Goal: Task Accomplishment & Management: Use online tool/utility

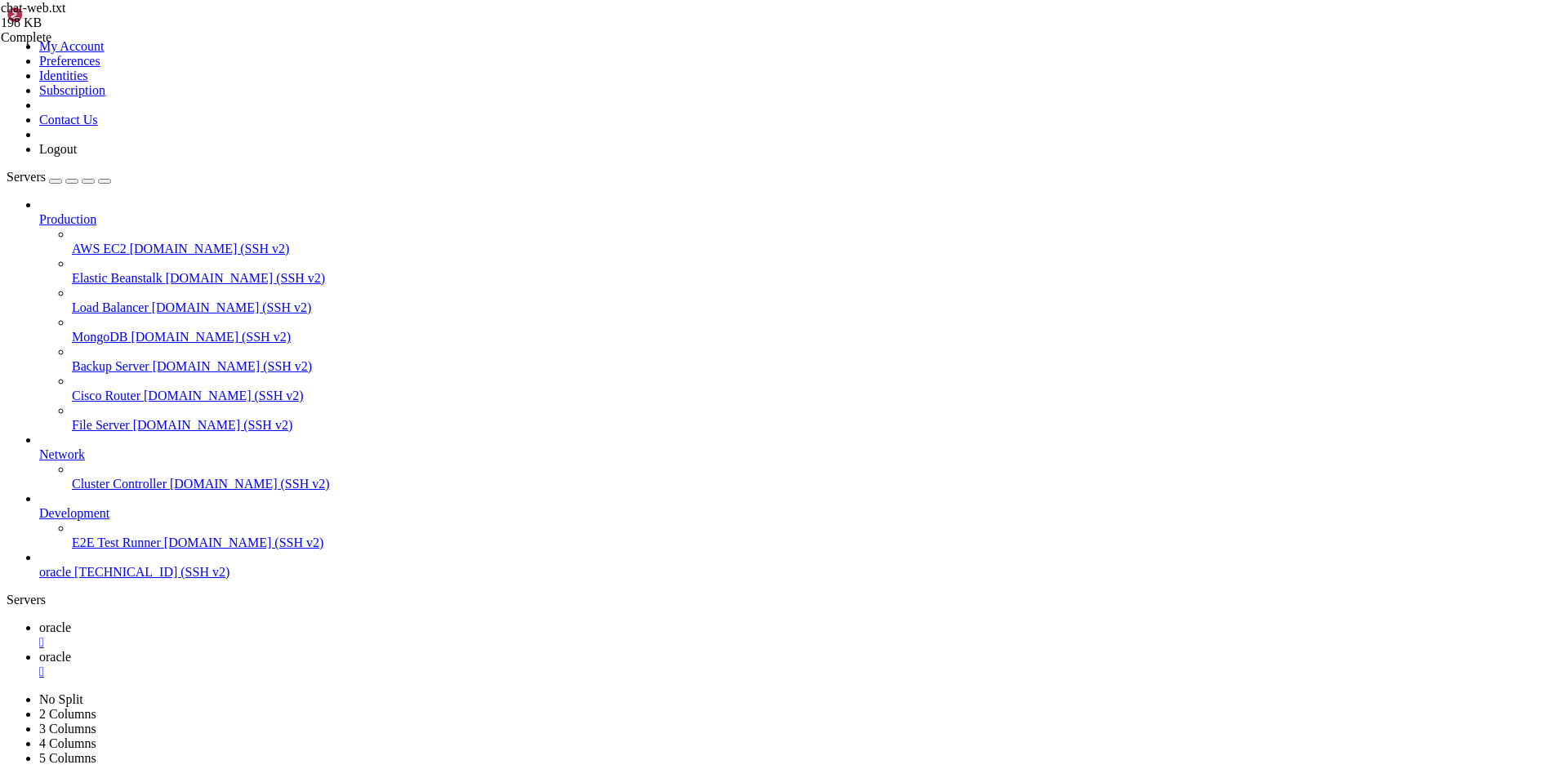
scroll to position [3552, 0]
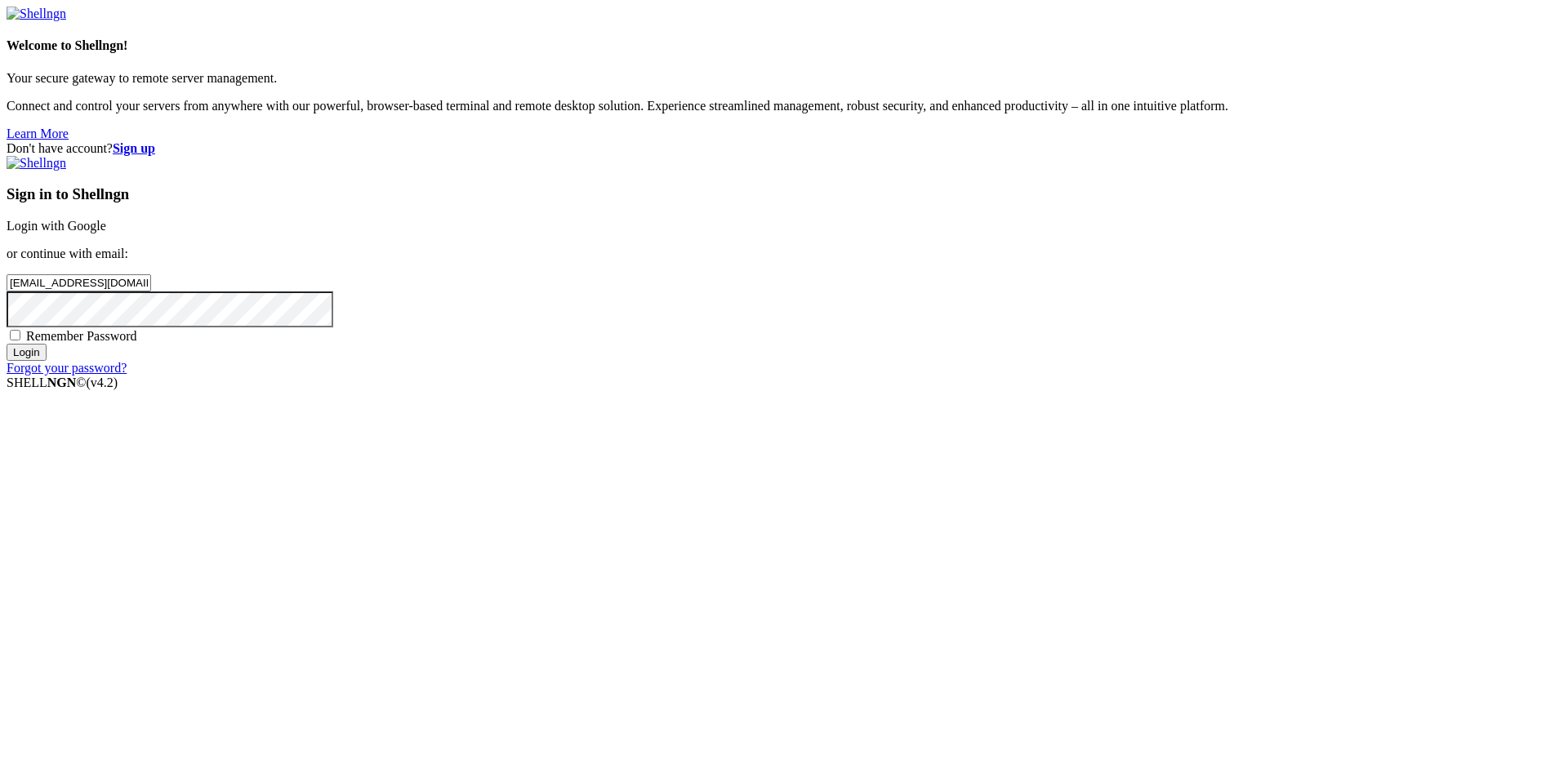
click at [137, 343] on span "Remember Password" at bounding box center [81, 336] width 111 height 14
click at [21, 340] on input "Remember Password" at bounding box center [15, 335] width 10 height 10
checkbox input "true"
click at [46, 361] on input "Login" at bounding box center [27, 352] width 40 height 17
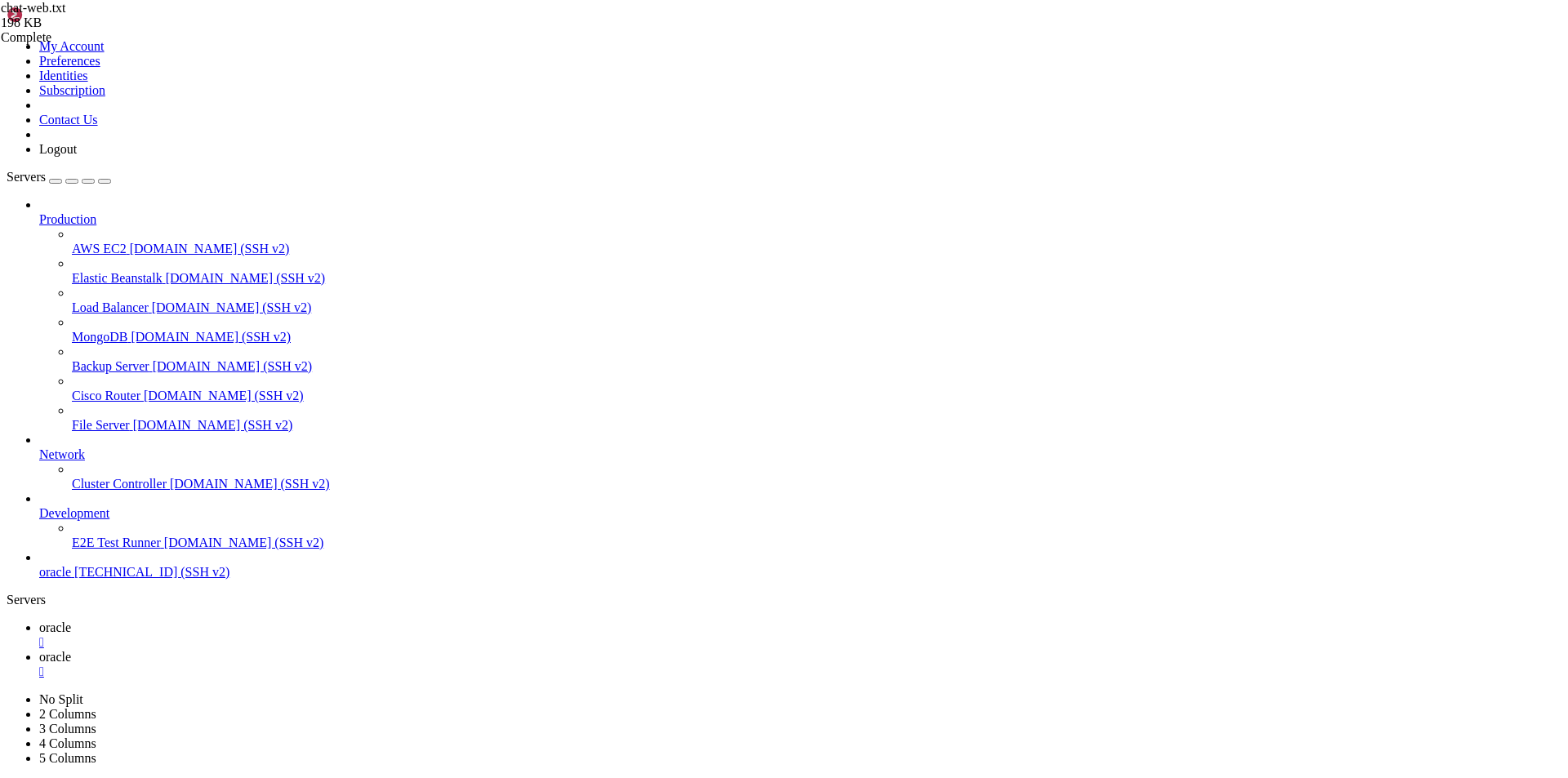
scroll to position [3552, 0]
click at [342, 650] on link "oracle " at bounding box center [801, 665] width 1522 height 29
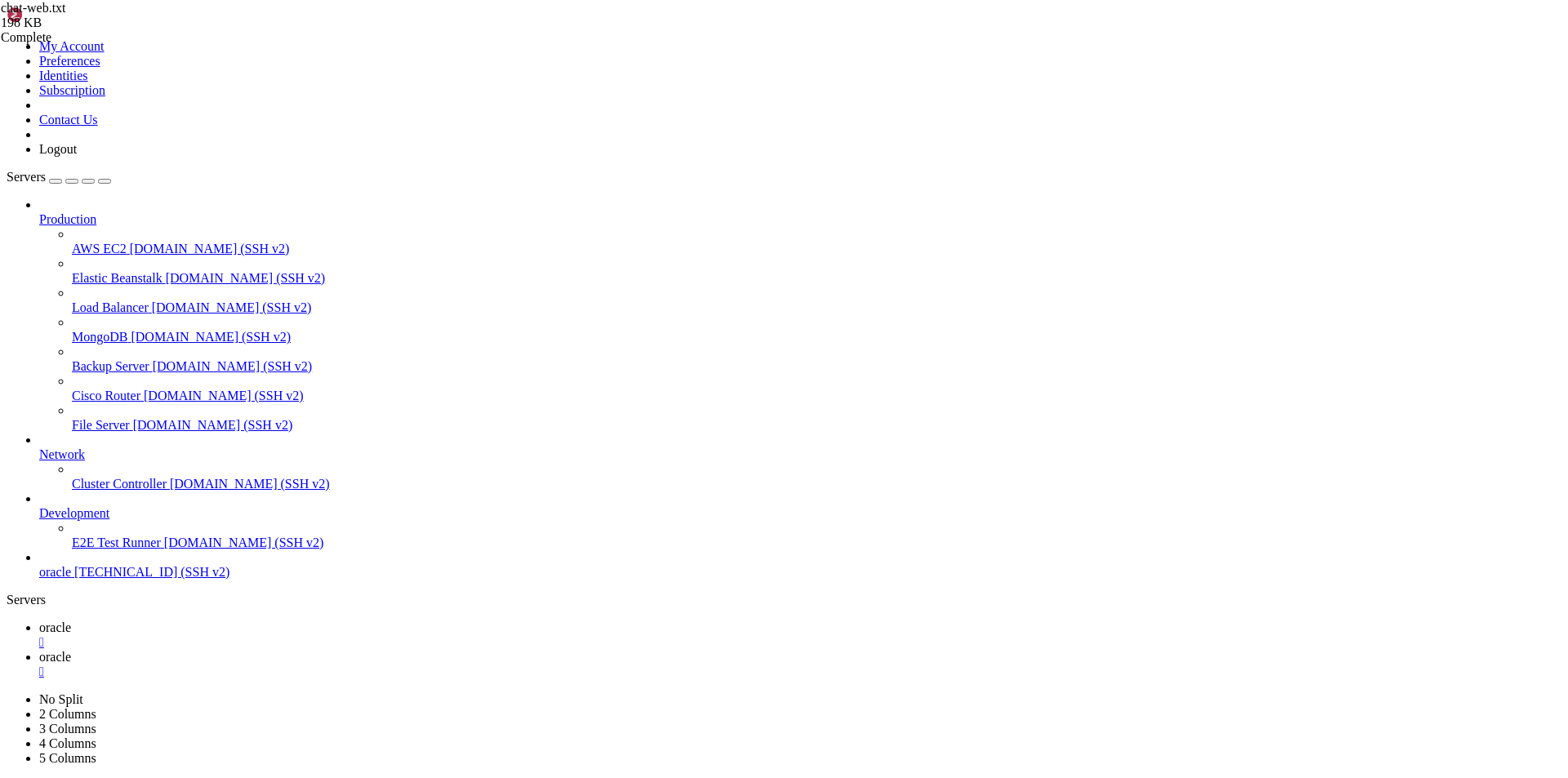
type input "/home/ubuntu/nodejs"
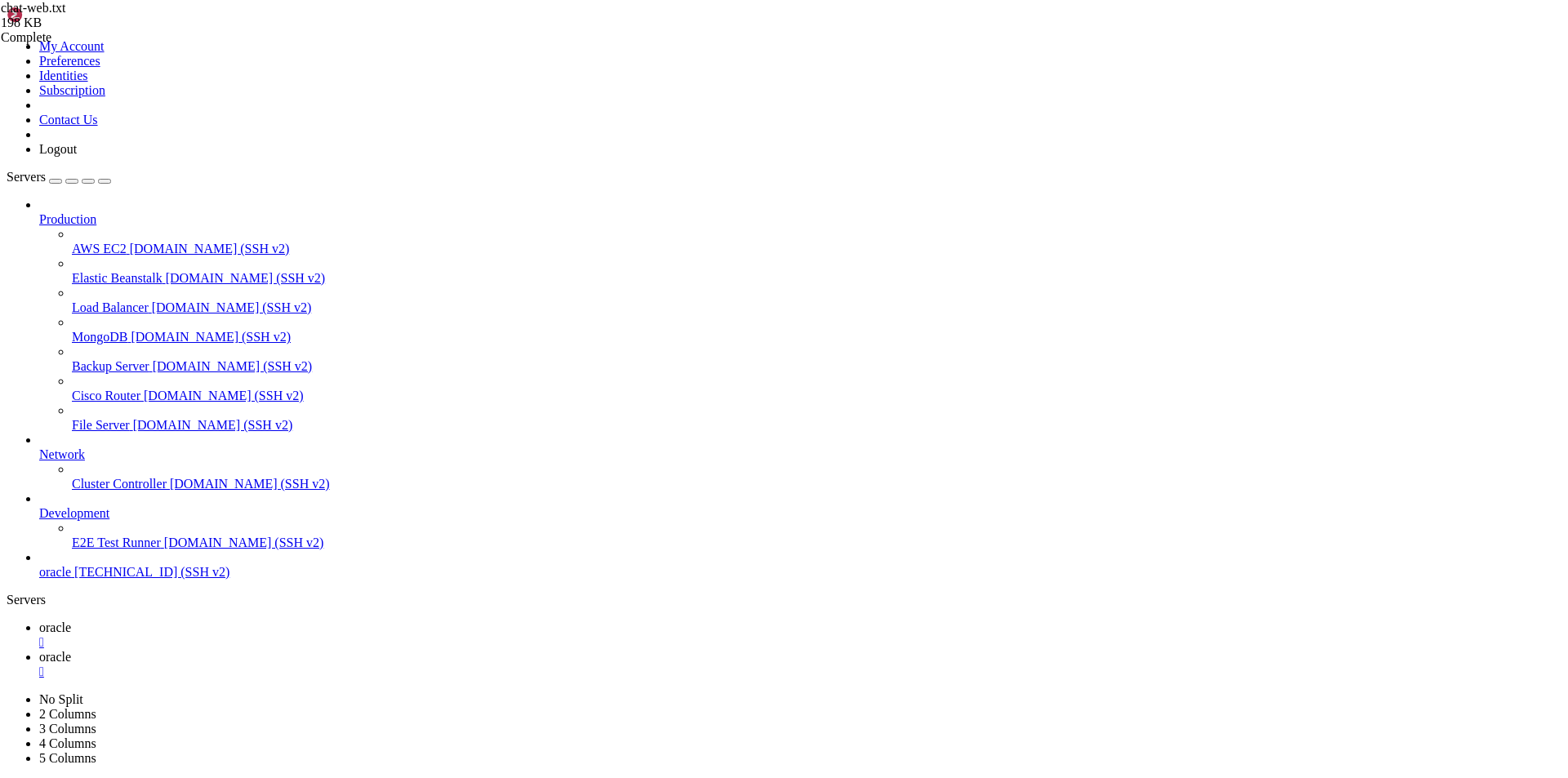
scroll to position [0, 0]
click at [71, 620] on span "oracle" at bounding box center [55, 627] width 32 height 14
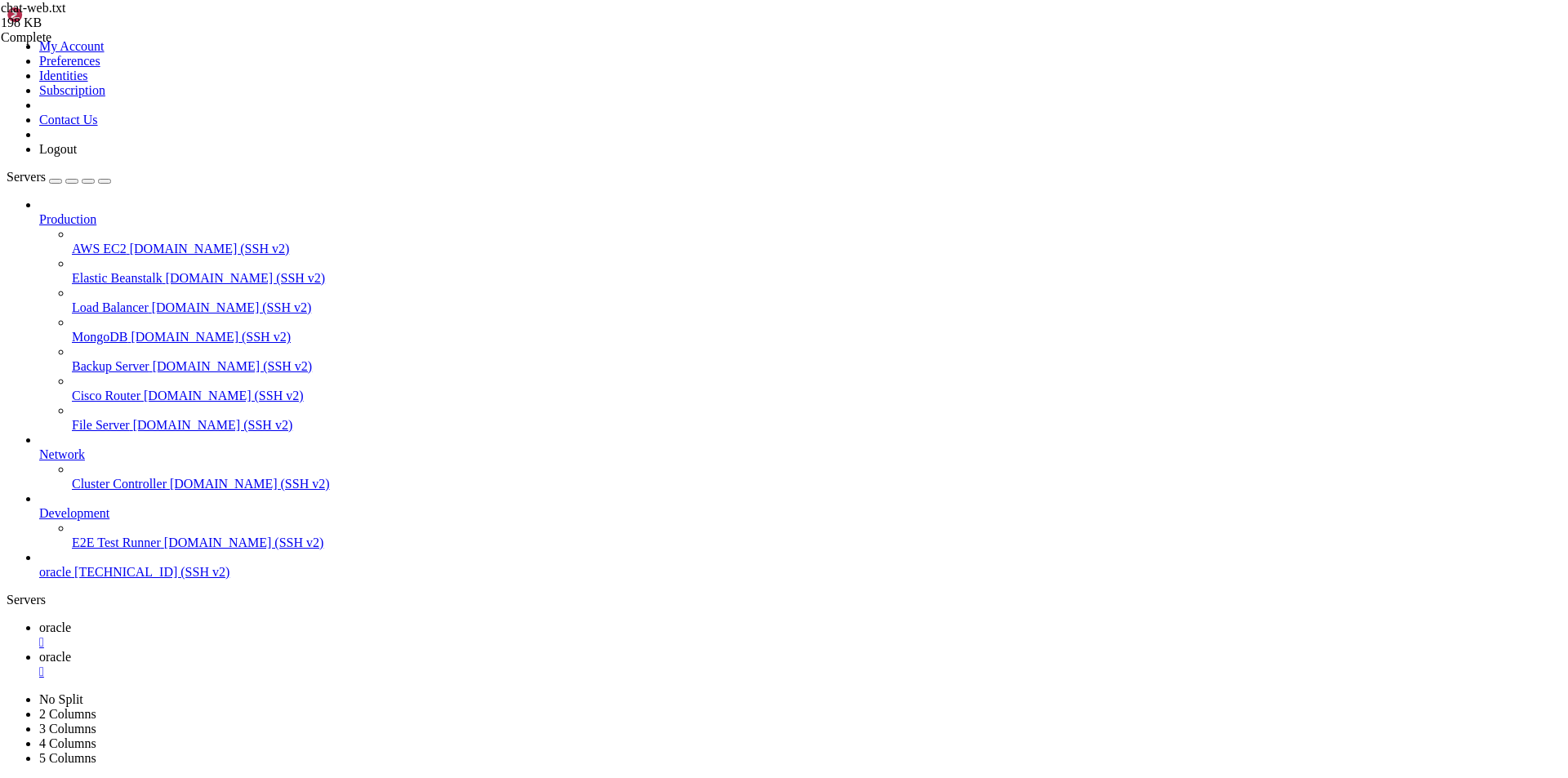
click at [71, 650] on span "oracle" at bounding box center [55, 657] width 32 height 14
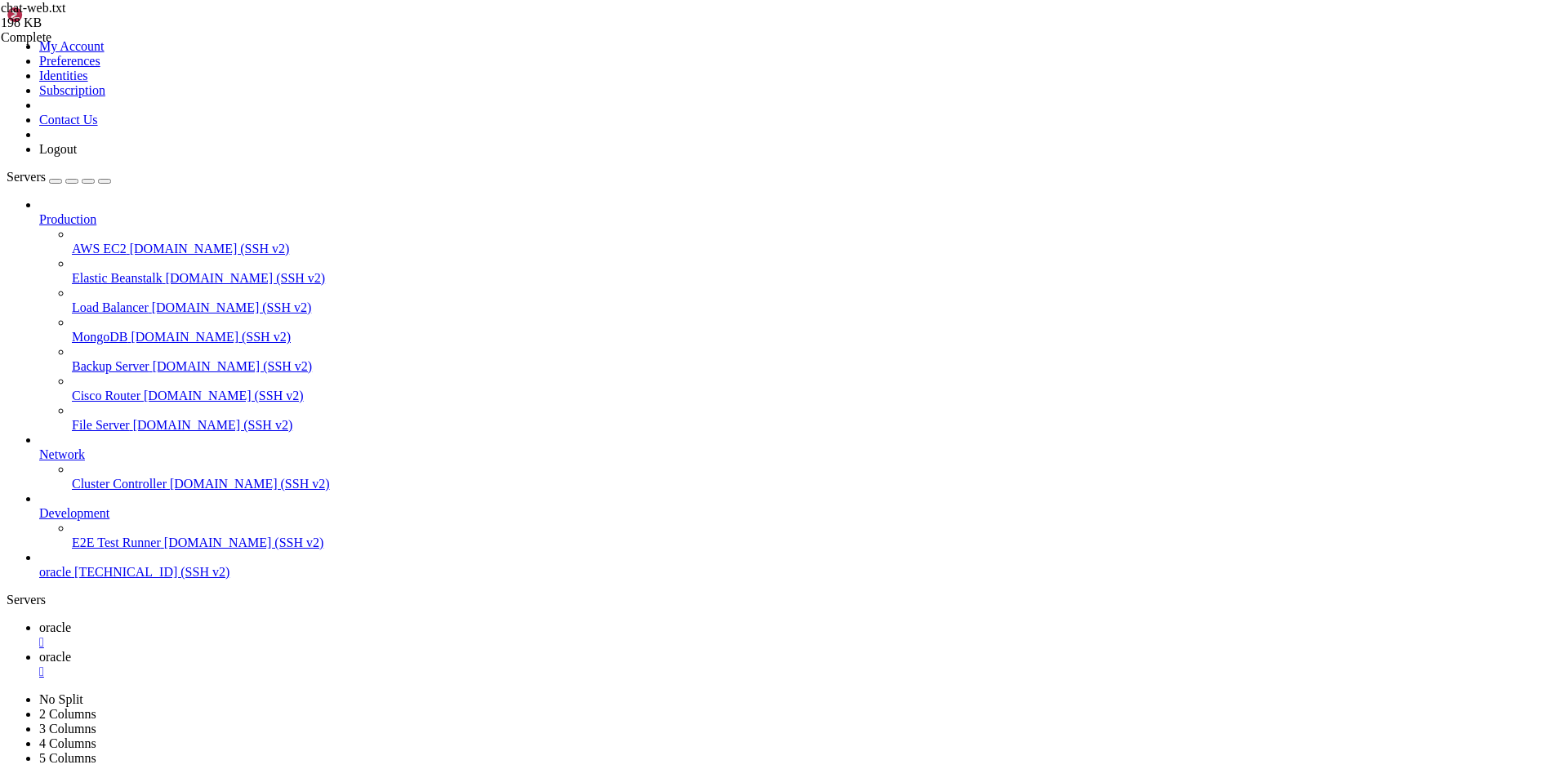
scroll to position [163, 0]
click at [245, 620] on link "oracle " at bounding box center [801, 635] width 1522 height 29
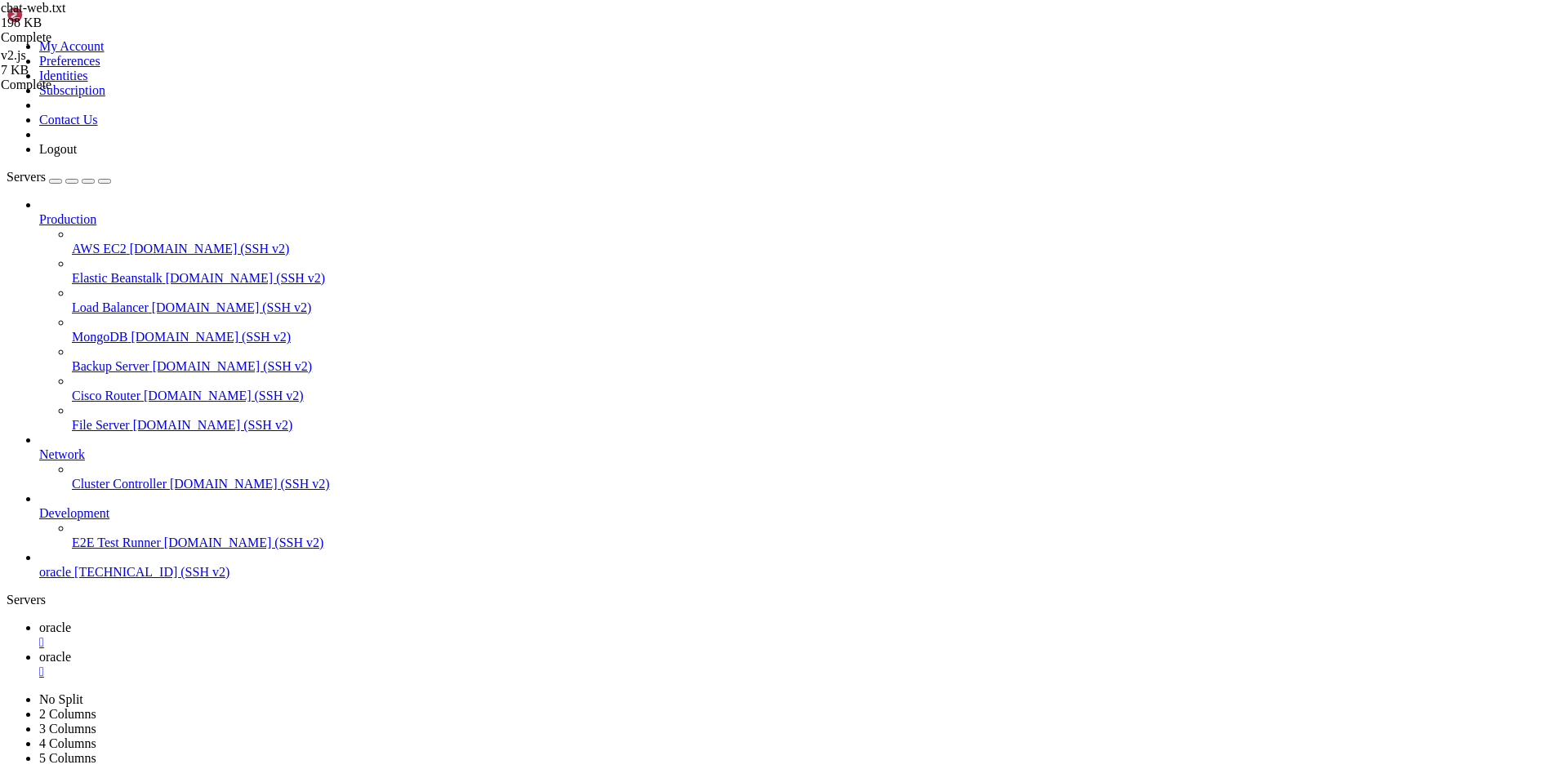
scroll to position [4453, 0]
click at [345, 650] on link "oracle " at bounding box center [801, 665] width 1522 height 29
click at [71, 620] on span "oracle" at bounding box center [55, 627] width 32 height 14
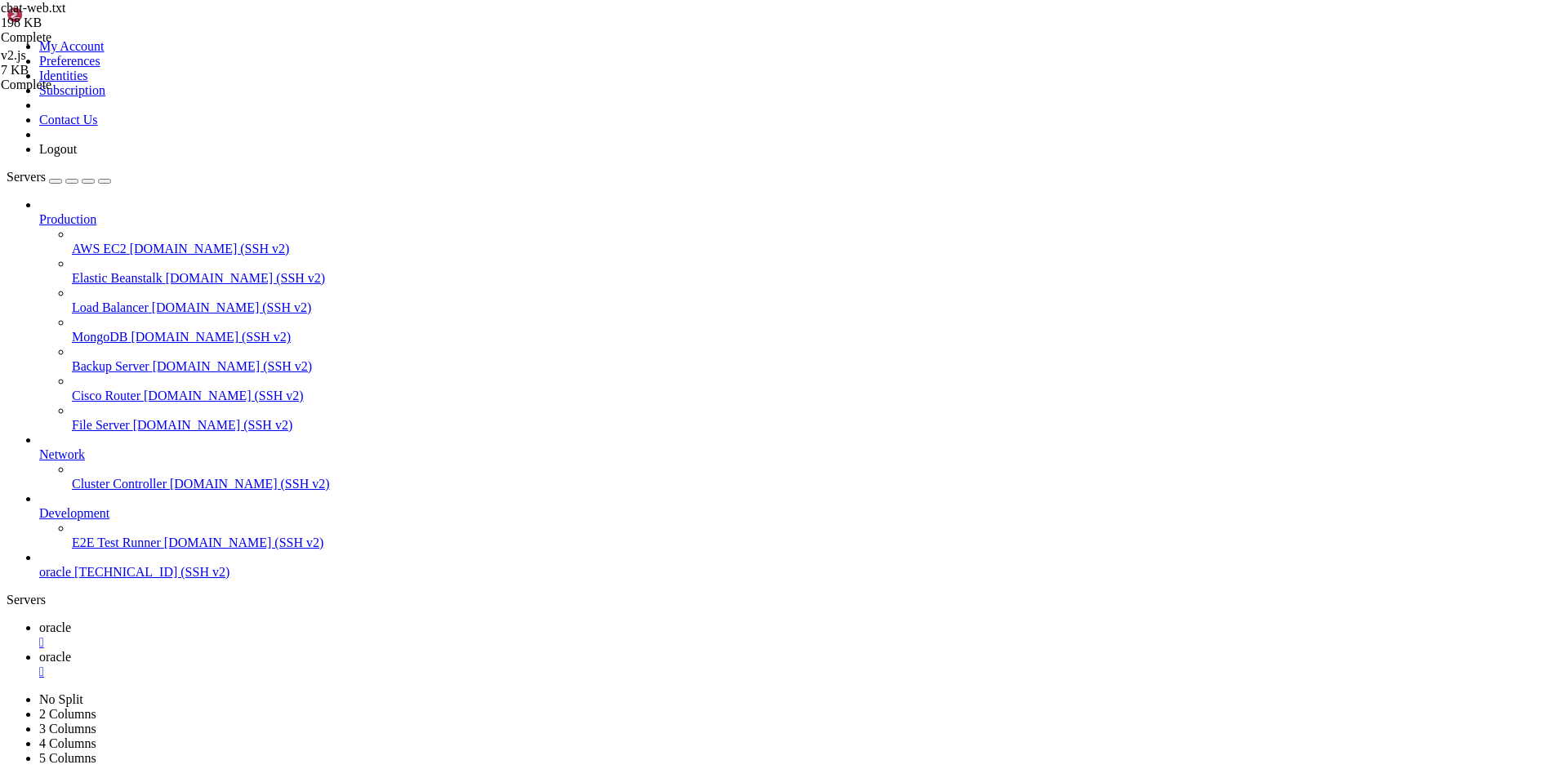
scroll to position [4467, 0]
click at [71, 650] on span "oracle" at bounding box center [55, 657] width 32 height 14
click at [241, 620] on link "oracle " at bounding box center [801, 635] width 1522 height 29
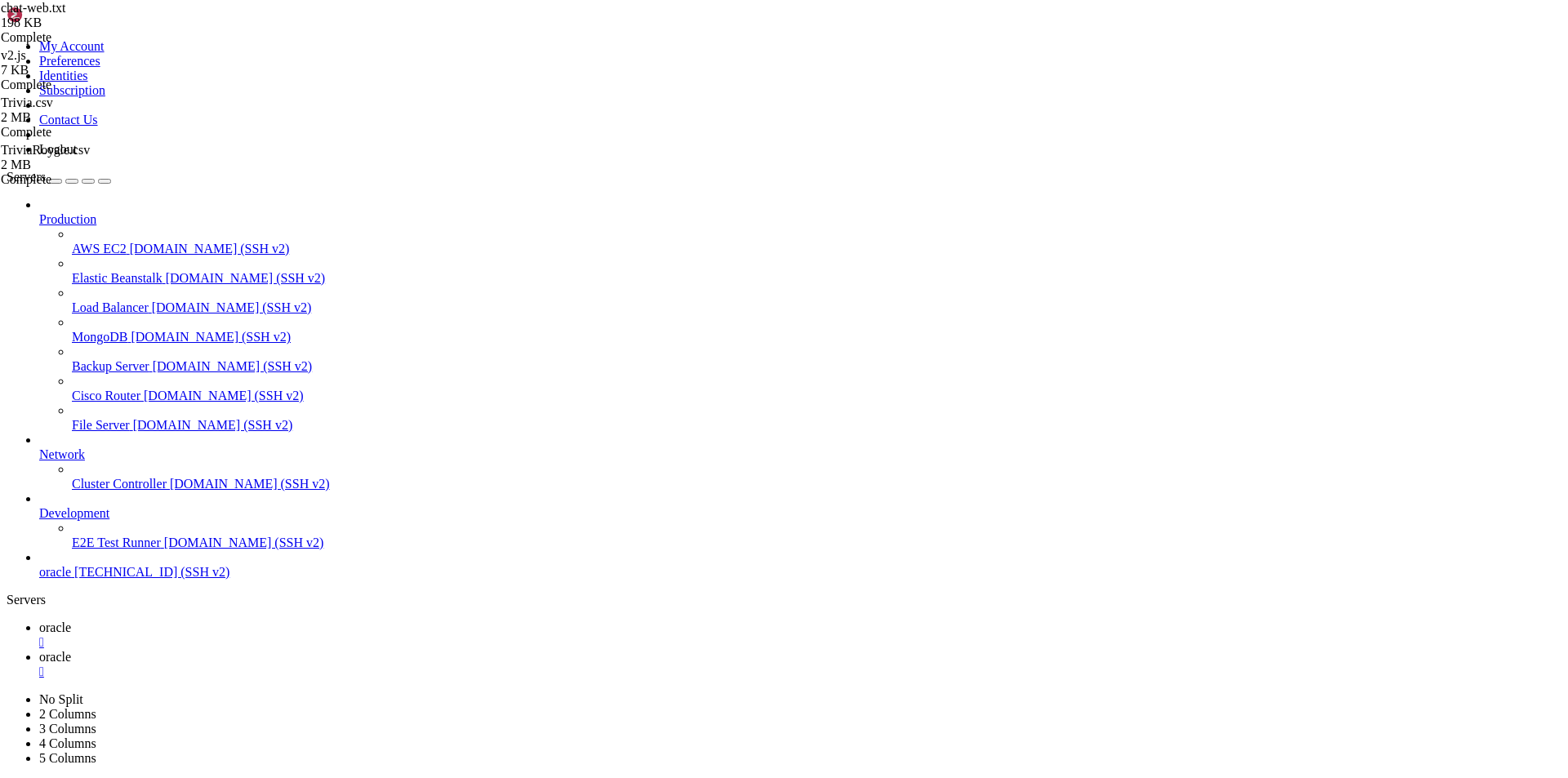
click at [71, 650] on span "oracle" at bounding box center [55, 657] width 32 height 14
click at [71, 620] on span "oracle" at bounding box center [55, 627] width 32 height 14
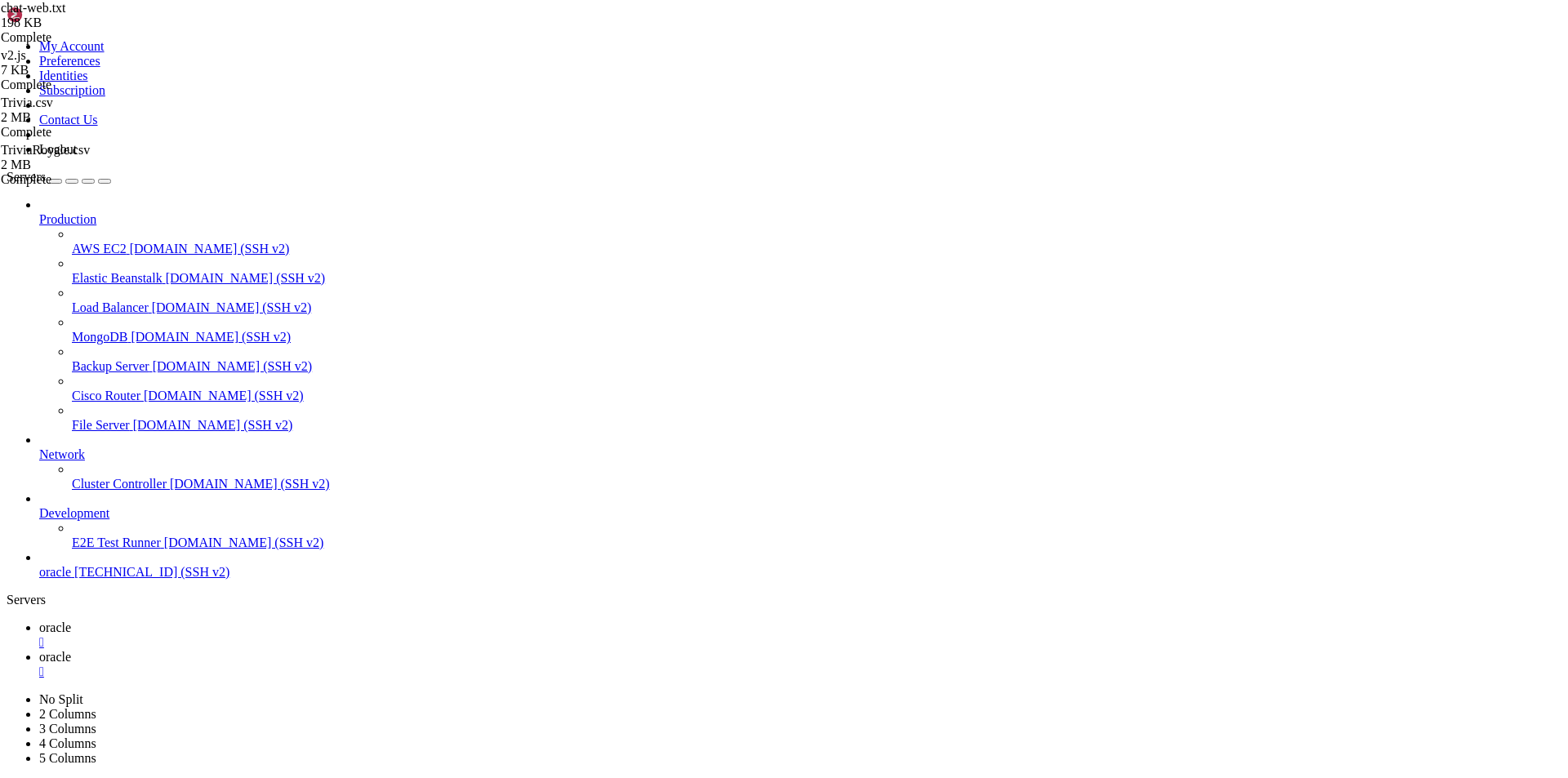
scroll to position [4565, 0]
click at [71, 650] on span "oracle" at bounding box center [55, 657] width 32 height 14
click at [254, 620] on link "oracle " at bounding box center [801, 635] width 1522 height 29
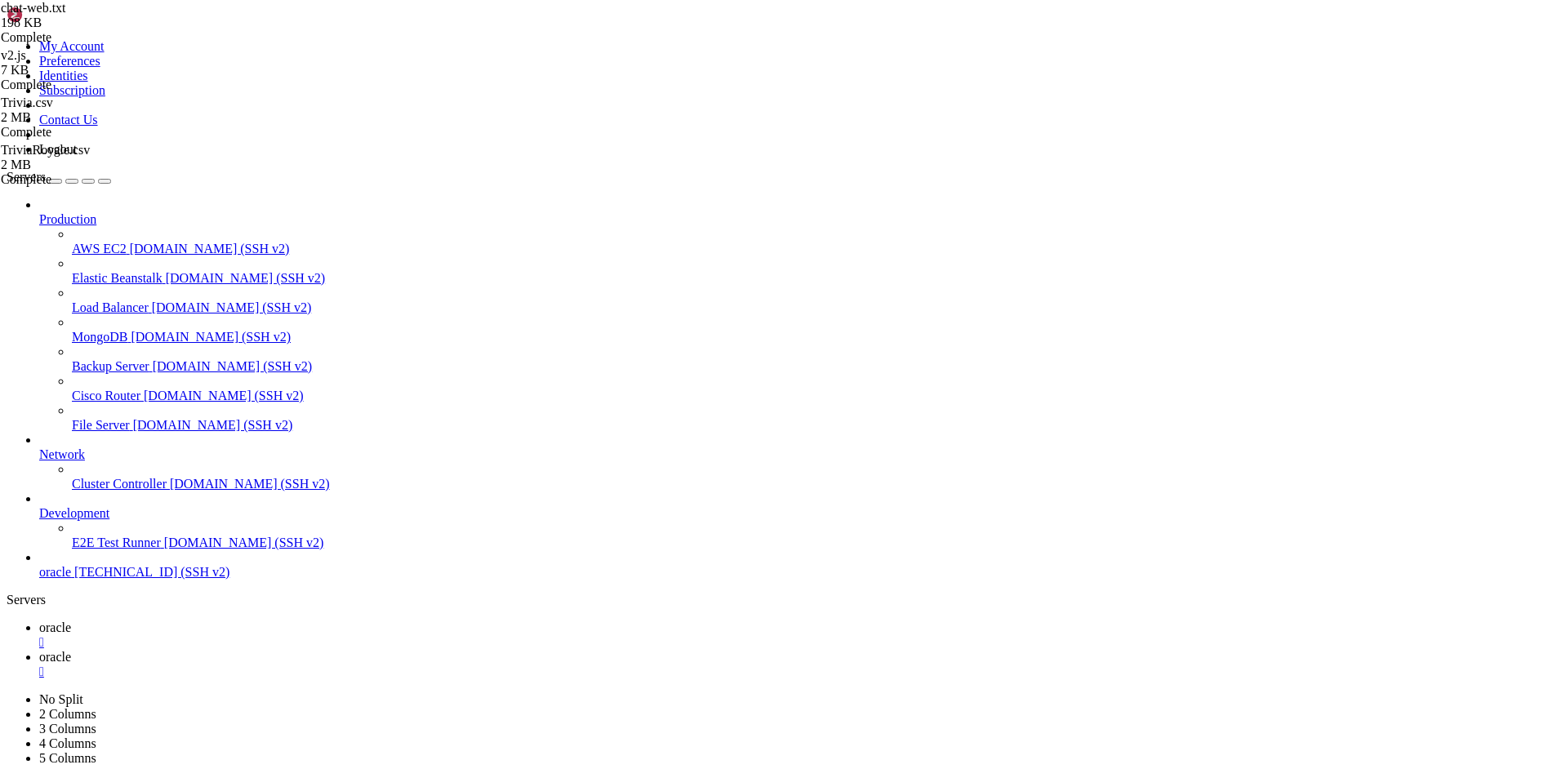
click at [326, 650] on link "oracle " at bounding box center [801, 665] width 1522 height 29
click at [71, 620] on span "oracle" at bounding box center [55, 627] width 32 height 14
click at [71, 650] on span "oracle" at bounding box center [55, 657] width 32 height 14
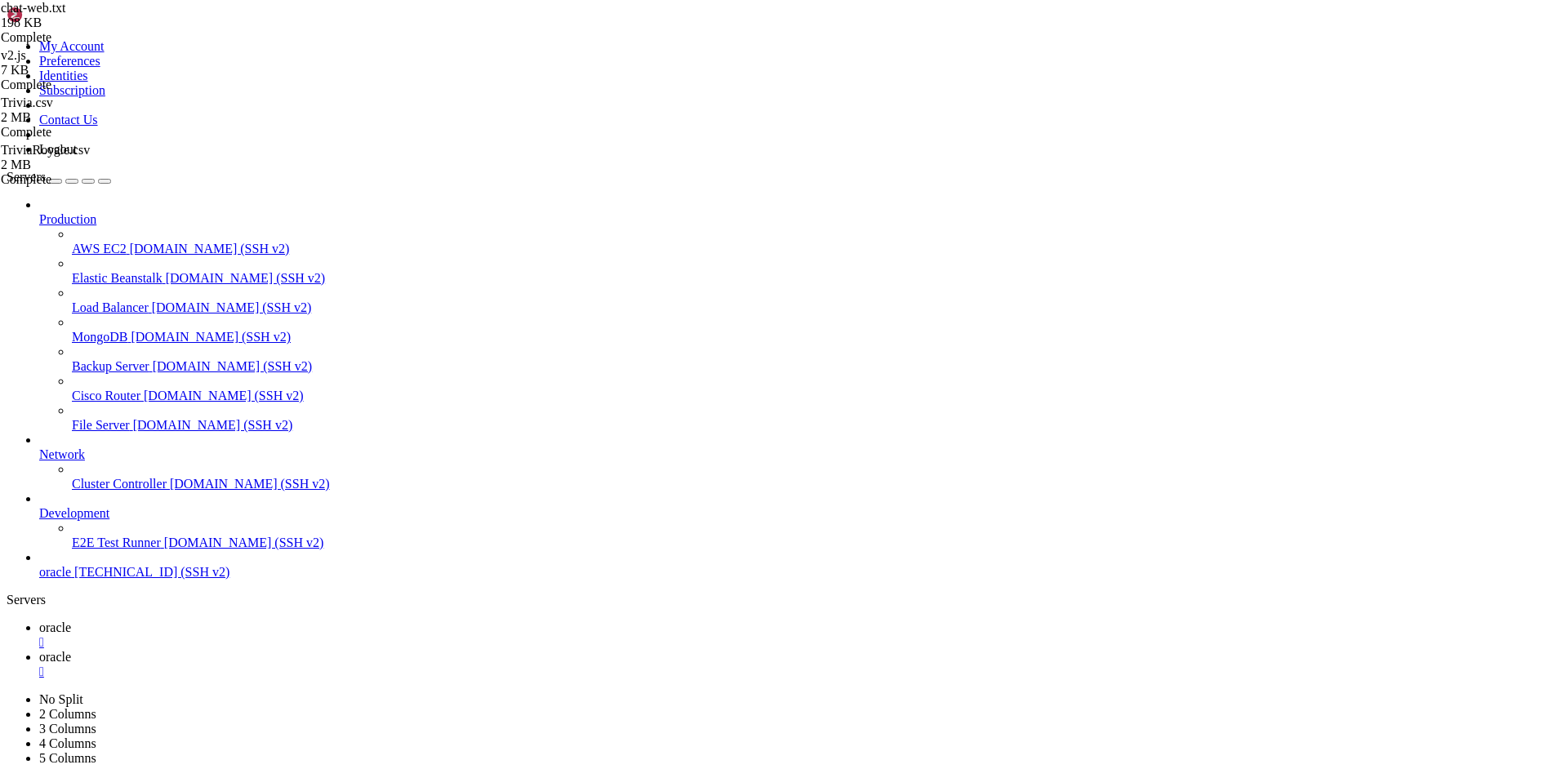
click at [71, 620] on span "oracle" at bounding box center [55, 627] width 32 height 14
click at [333, 650] on link "oracle " at bounding box center [801, 665] width 1522 height 29
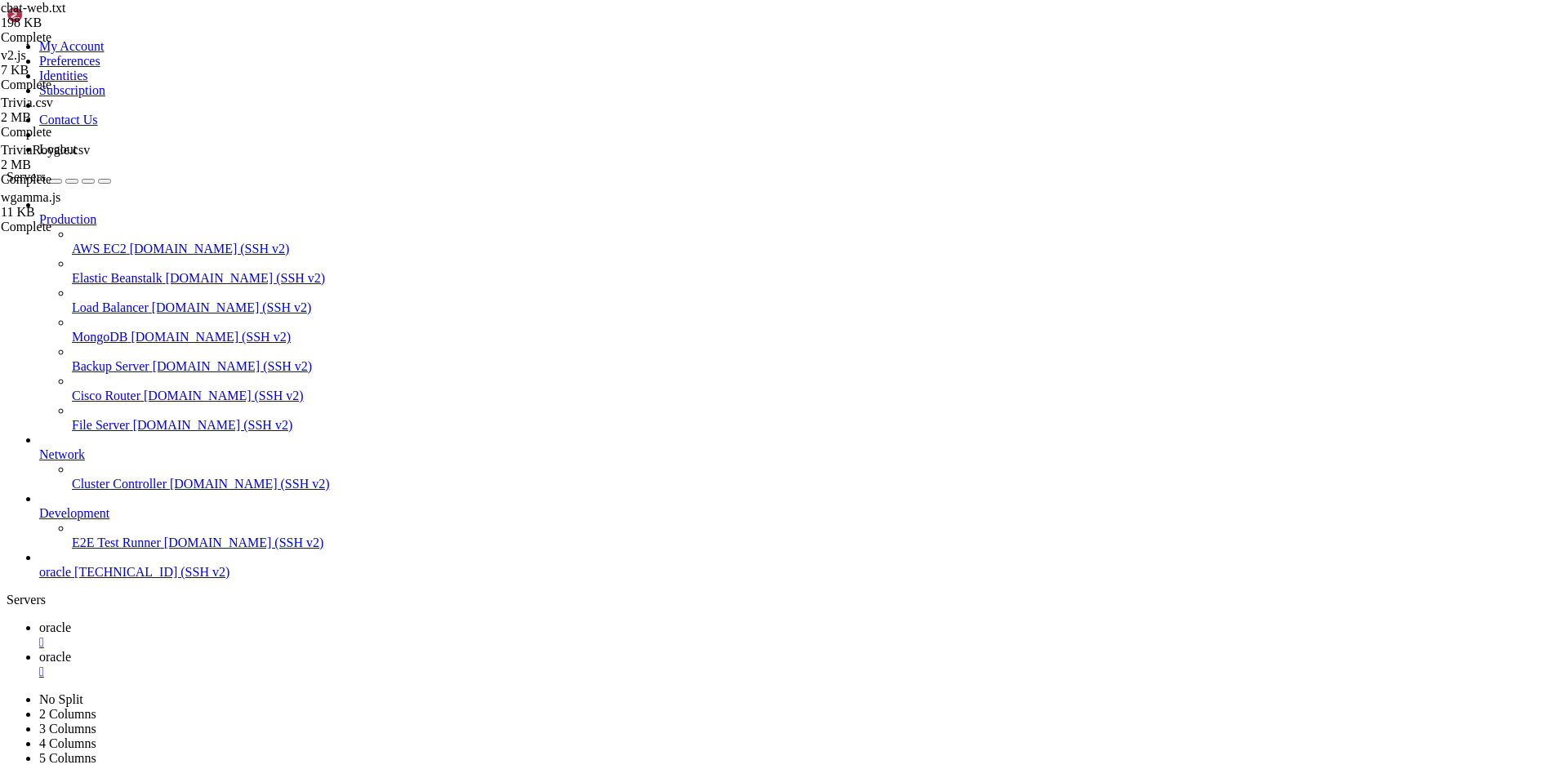
click at [71, 620] on span "oracle" at bounding box center [55, 627] width 32 height 14
